Goal: Information Seeking & Learning: Learn about a topic

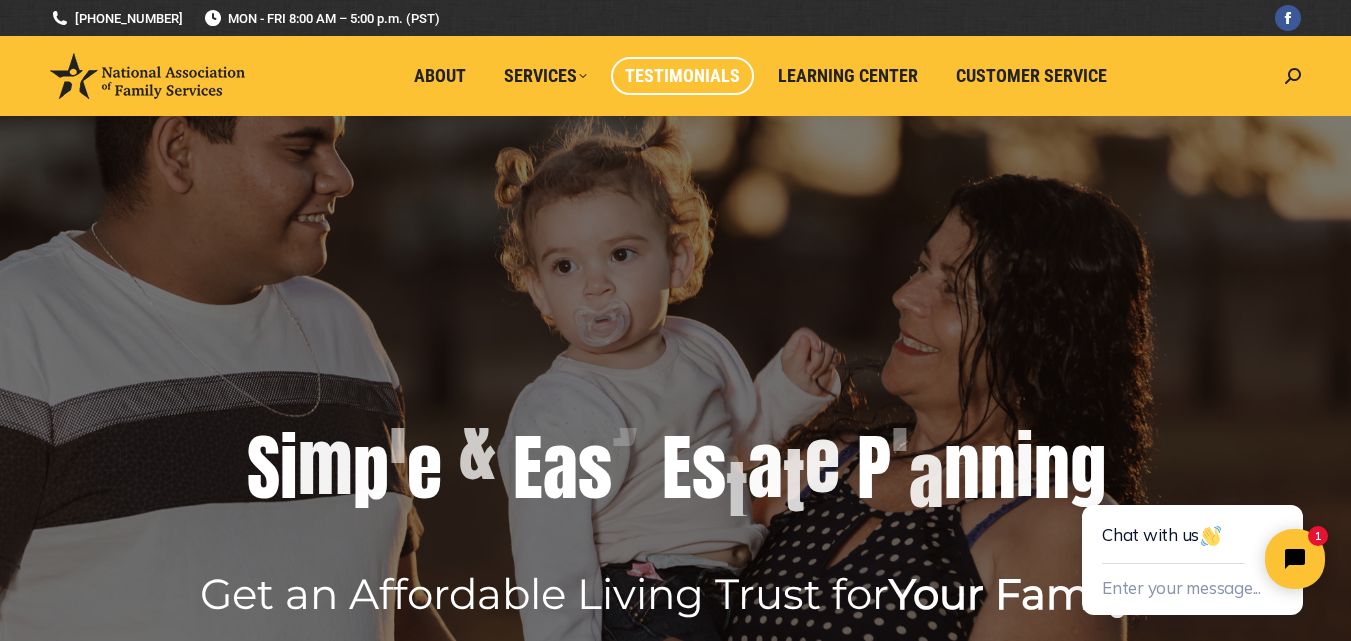
click at [700, 71] on span "Testimonials" at bounding box center [682, 76] width 115 height 22
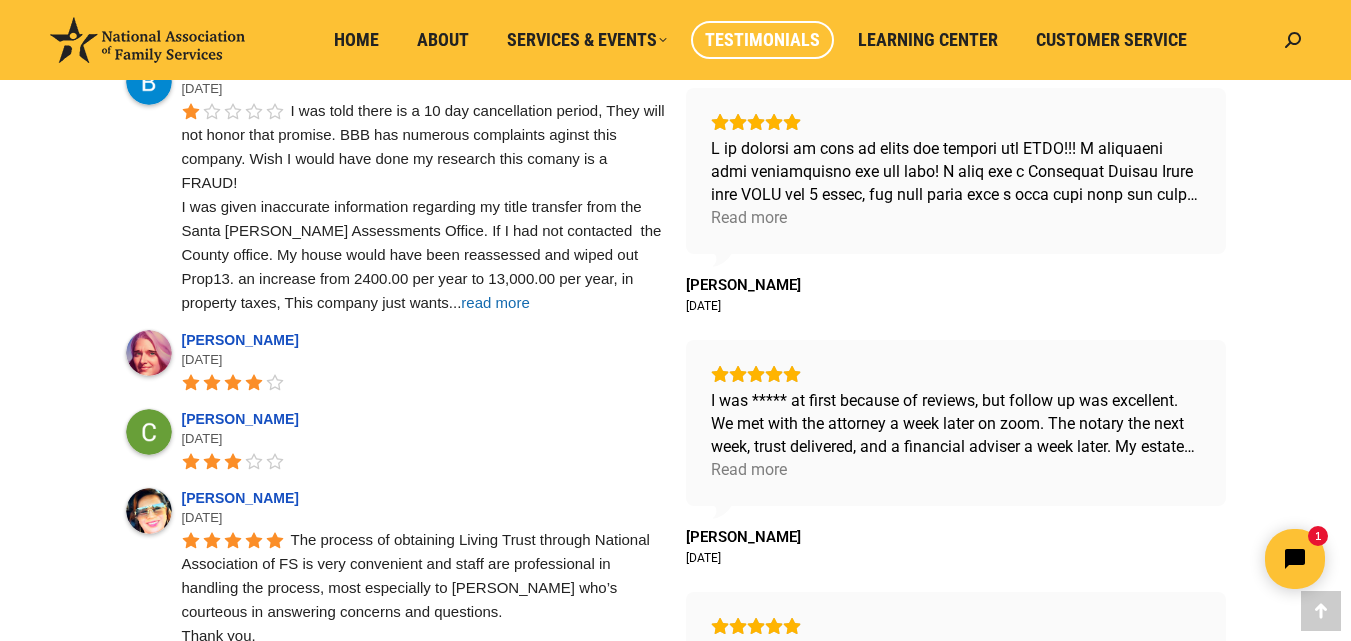
click at [461, 308] on span "read more" at bounding box center [495, 302] width 68 height 17
click at [763, 217] on div "Read more" at bounding box center [749, 217] width 76 height 23
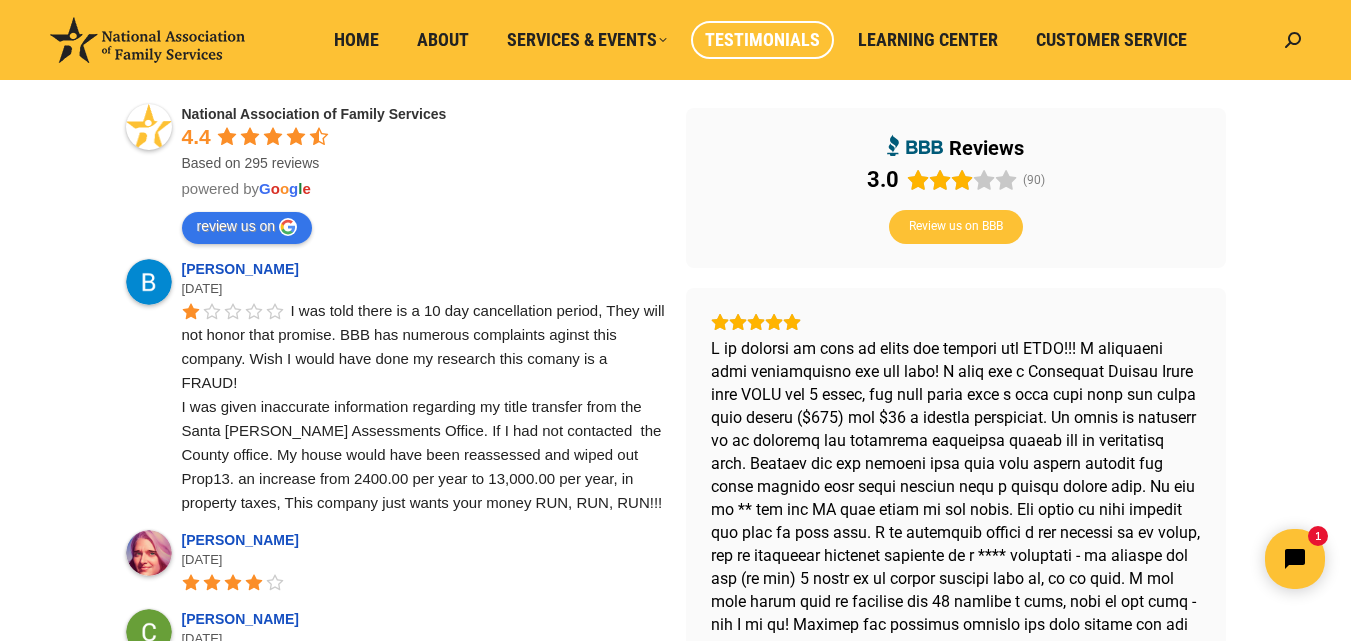
scroll to position [100, 0]
